Goal: Task Accomplishment & Management: Use online tool/utility

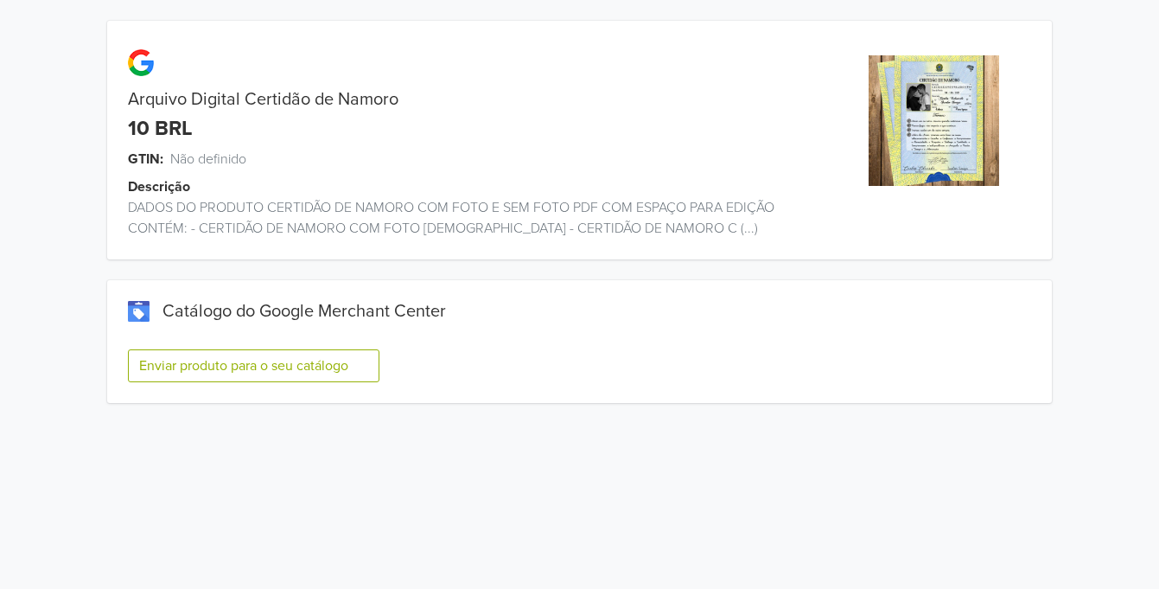
click at [322, 366] on button "Enviar produto para o seu catálogo" at bounding box center [253, 365] width 251 height 33
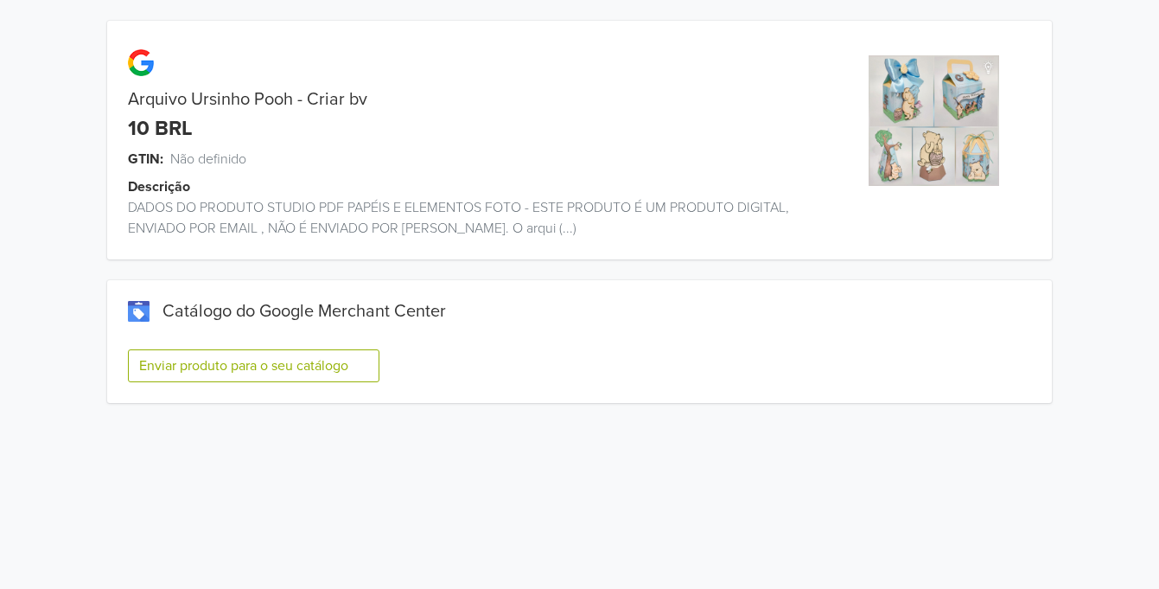
click at [368, 371] on button "Enviar produto para o seu catálogo" at bounding box center [253, 365] width 251 height 33
